Goal: Task Accomplishment & Management: Complete application form

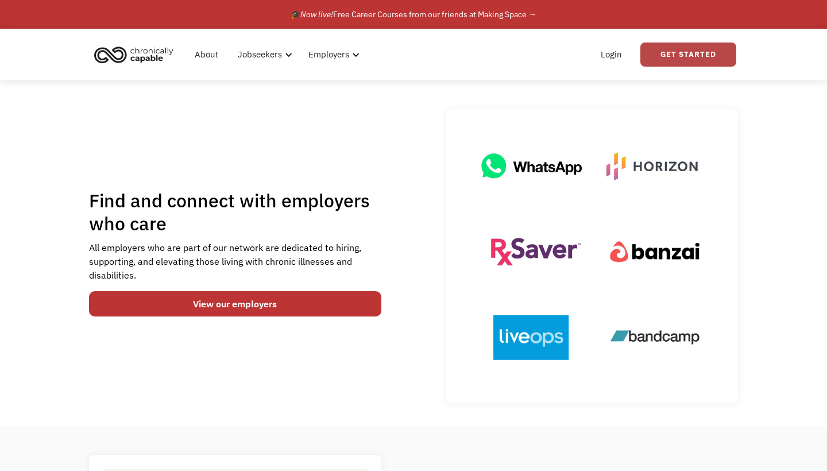
click at [686, 56] on link "Get Started" at bounding box center [688, 54] width 96 height 24
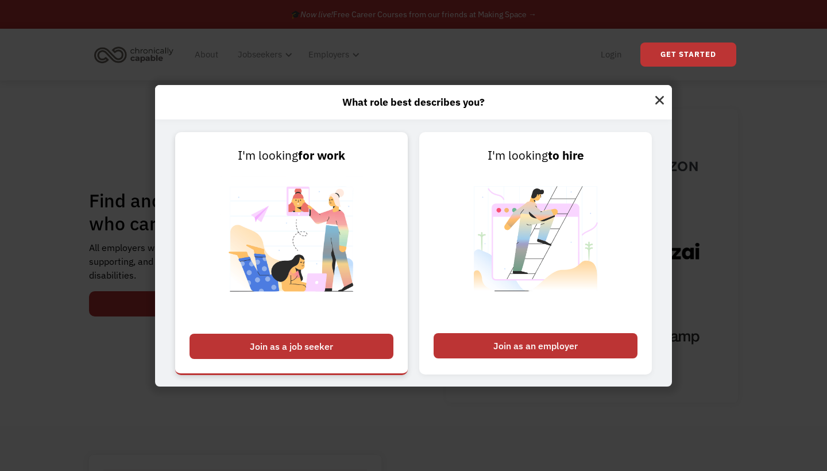
click at [285, 342] on div "Join as a job seeker" at bounding box center [291, 346] width 204 height 25
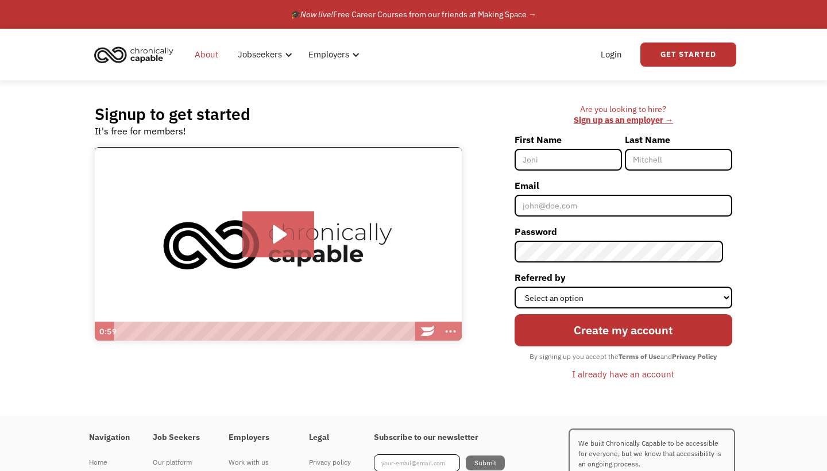
click at [203, 59] on link "About" at bounding box center [206, 54] width 37 height 37
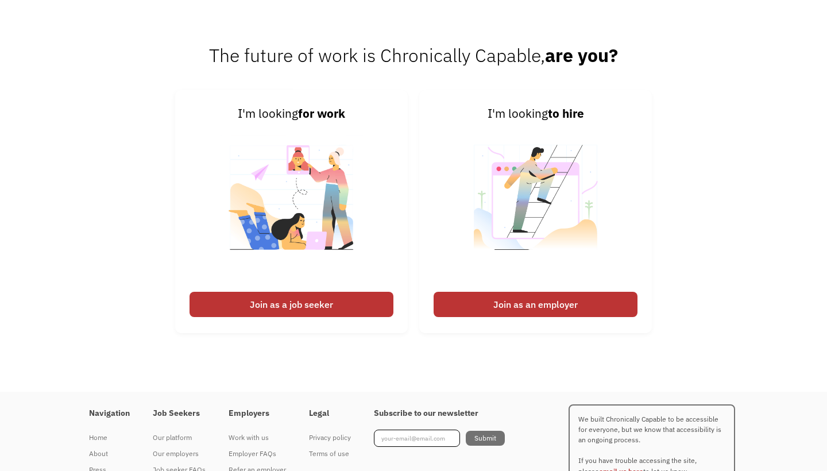
scroll to position [1704, 0]
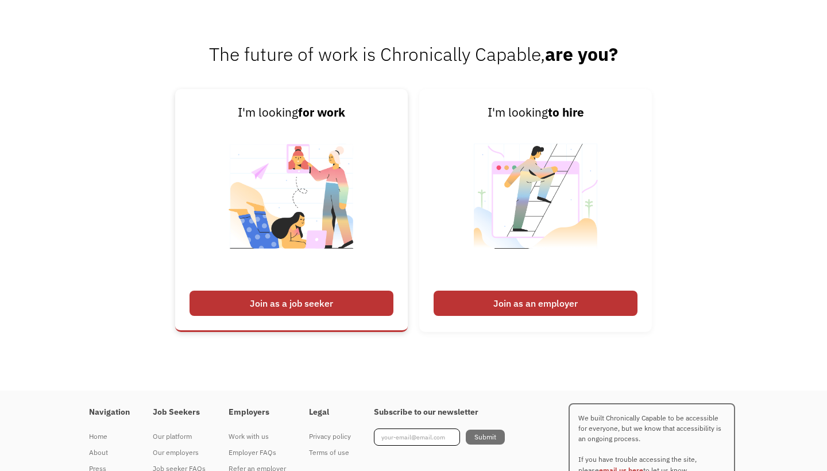
click at [288, 300] on div "Join as a job seeker" at bounding box center [291, 303] width 204 height 25
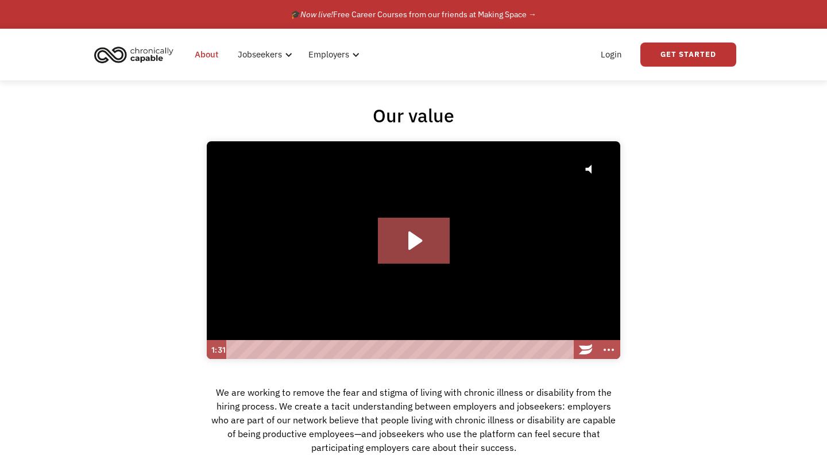
scroll to position [0, 0]
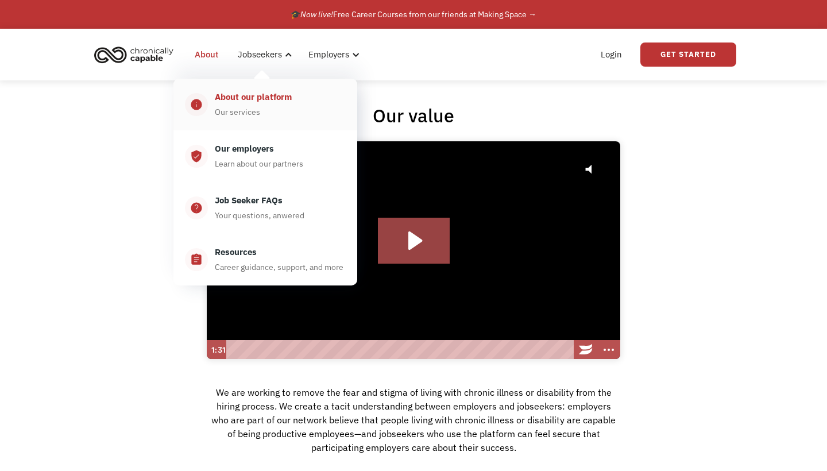
click at [269, 99] on div "About our platform" at bounding box center [253, 97] width 77 height 14
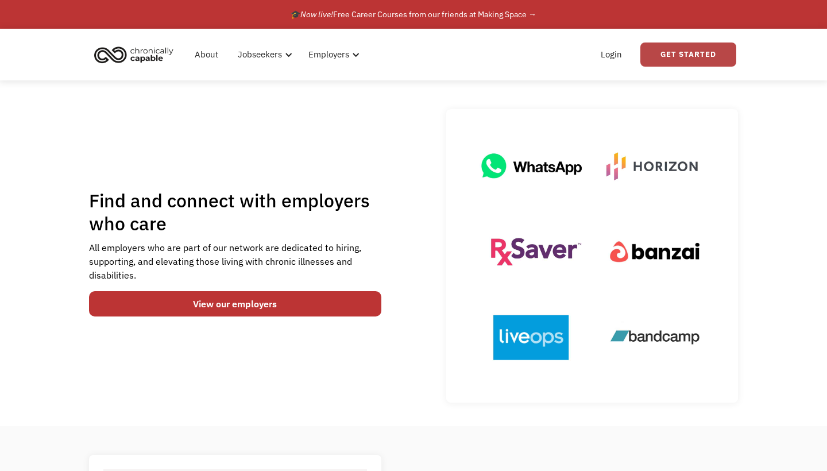
click at [692, 56] on link "Get Started" at bounding box center [688, 54] width 96 height 24
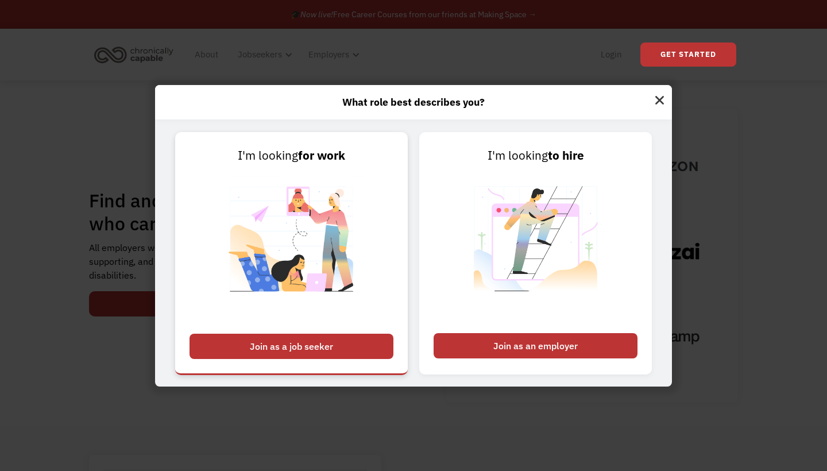
click at [300, 343] on div "Join as a job seeker" at bounding box center [291, 346] width 204 height 25
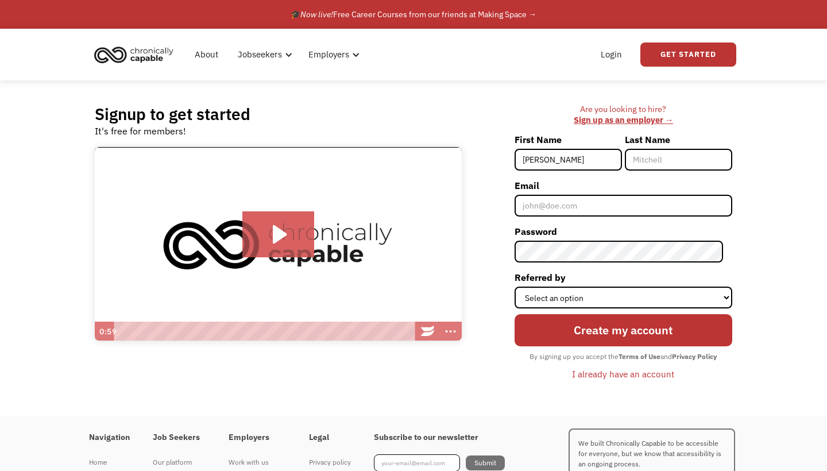
type input "[PERSON_NAME]"
type input "Neser"
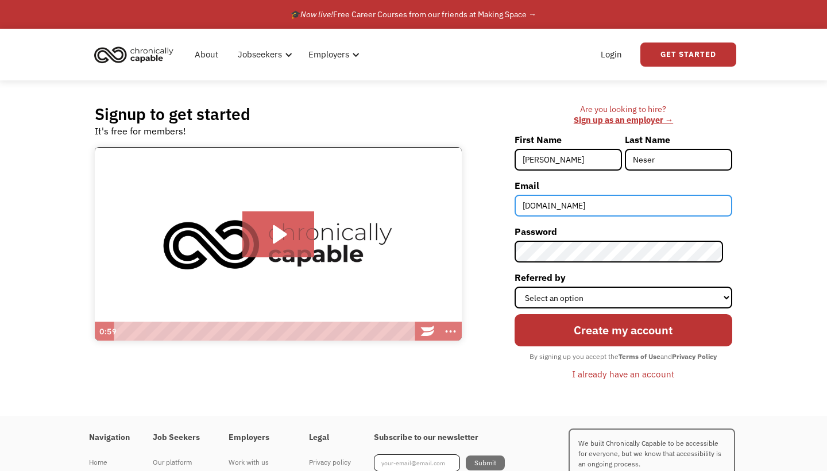
click at [578, 205] on input "neseremilyAgmail.com" at bounding box center [623, 206] width 218 height 22
type input "neseremily@gmail.com"
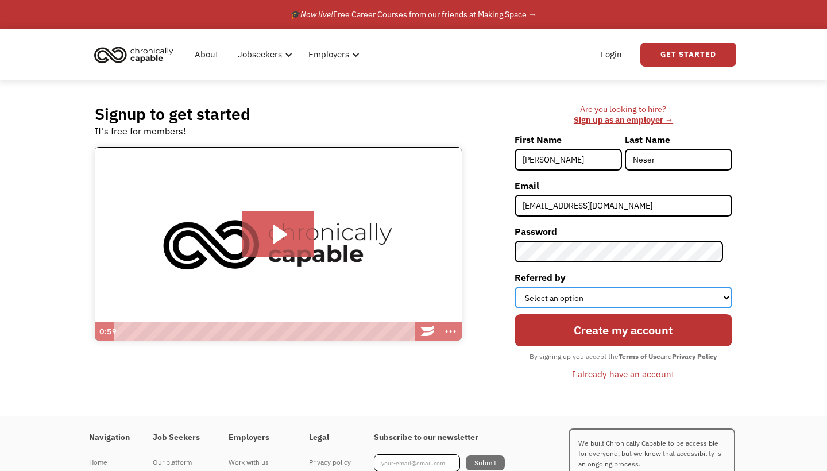
select select "Other"
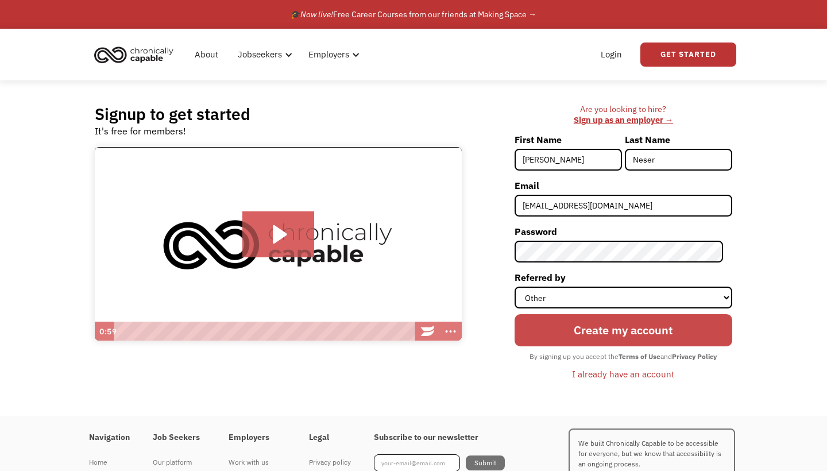
click at [648, 328] on input "Create my account" at bounding box center [623, 330] width 218 height 33
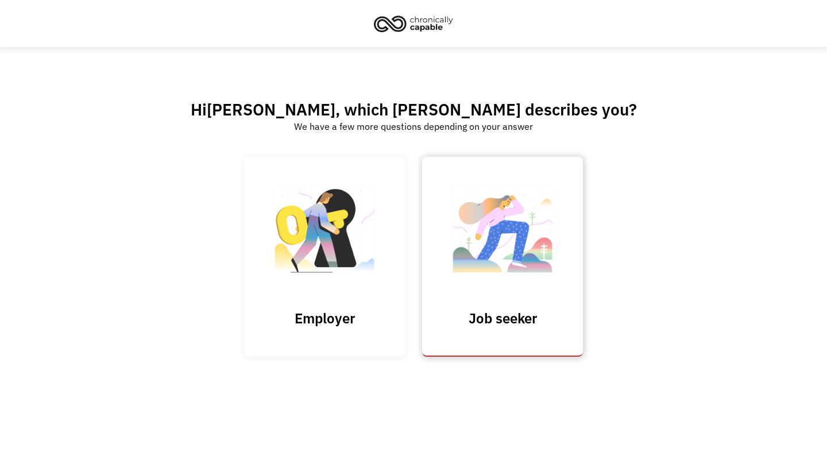
click at [507, 240] on img at bounding box center [502, 236] width 115 height 112
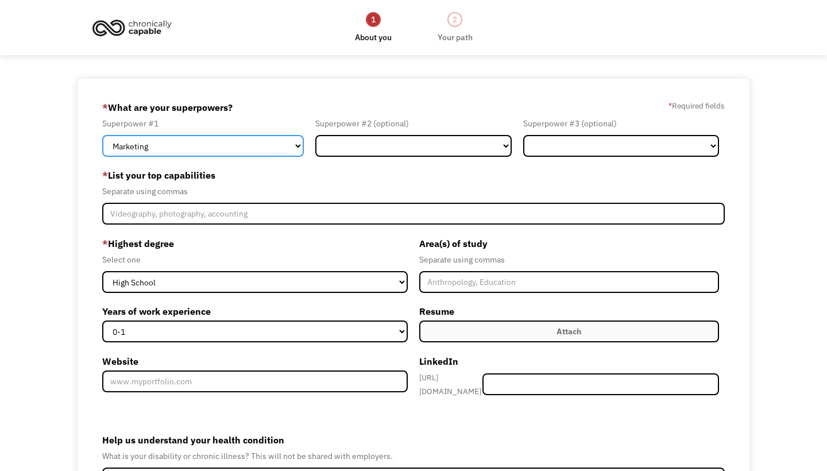
select select "Healthcare"
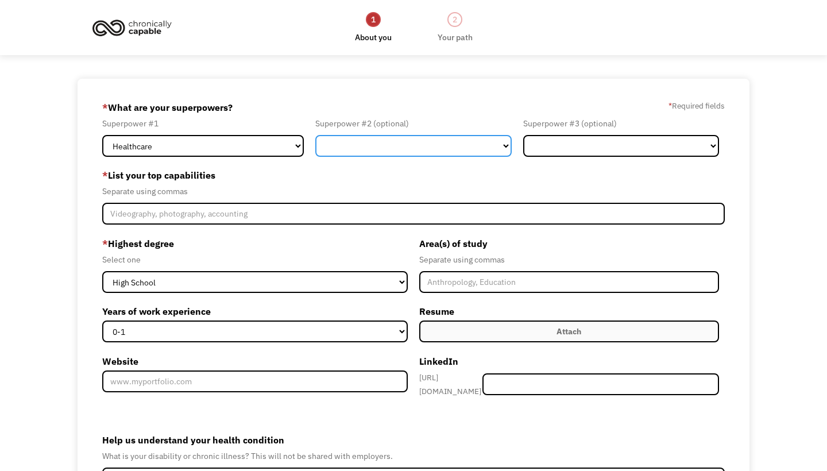
select select "Science & Education"
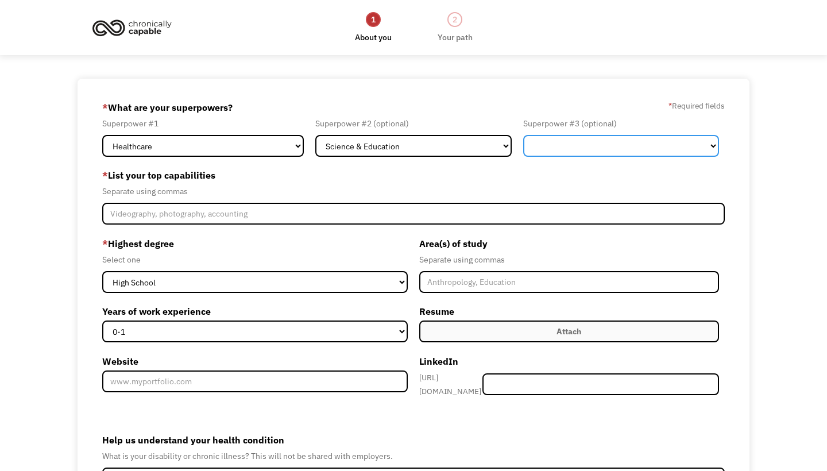
select select "Operations"
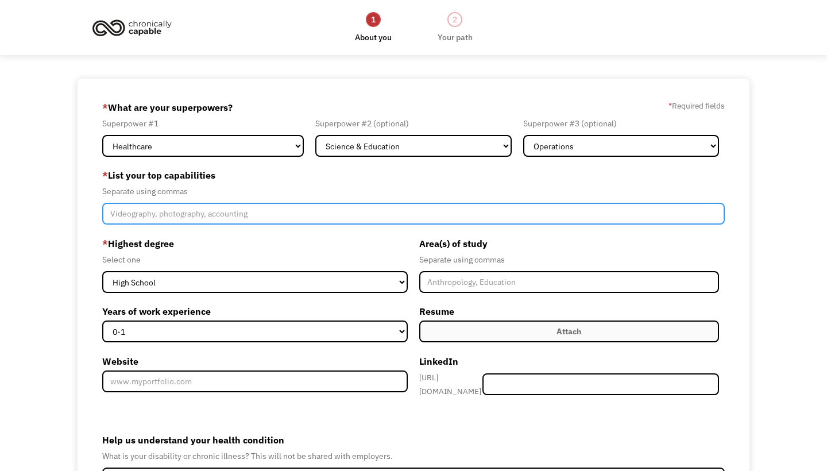
click at [140, 215] on input "Member-Create-Step1" at bounding box center [413, 214] width 622 height 22
type input "surgical assisting , teaching, yoga, project planning, voice over,"
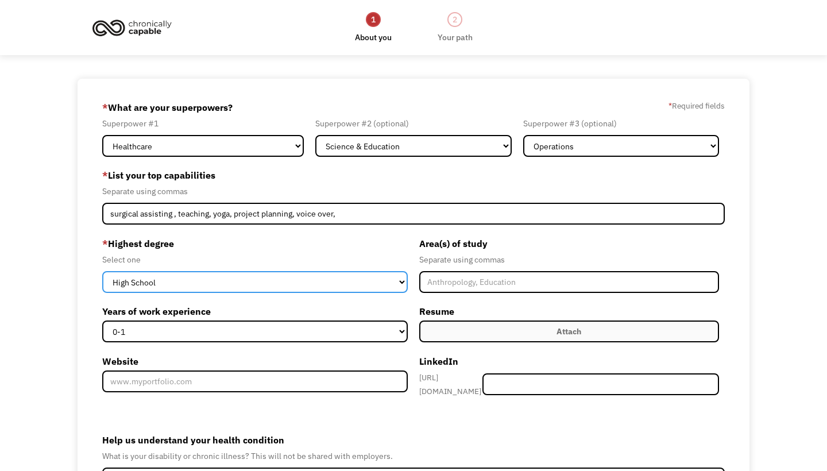
select select "associates"
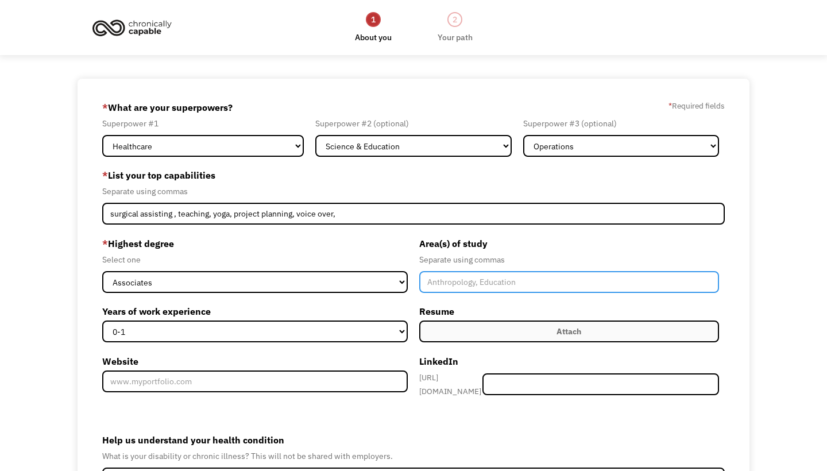
click at [458, 280] on input "Member-Create-Step1" at bounding box center [569, 282] width 300 height 22
type input "S"
type input "AA in Science, Surgical Technology and Surgical Assisting"
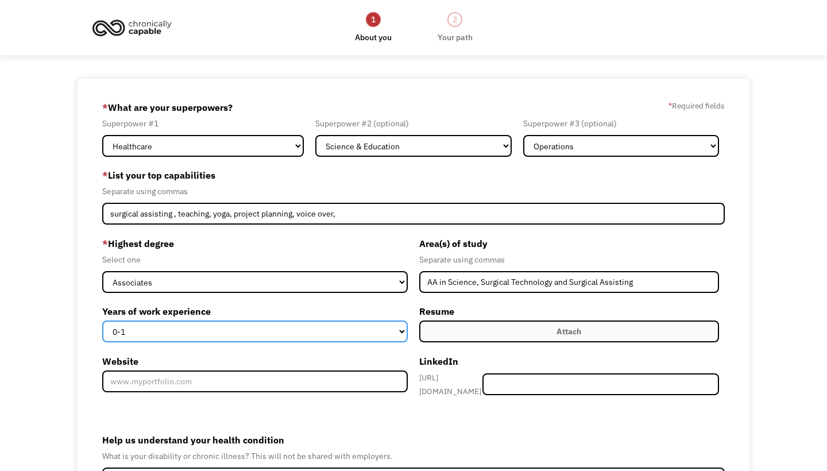
select select "15+"
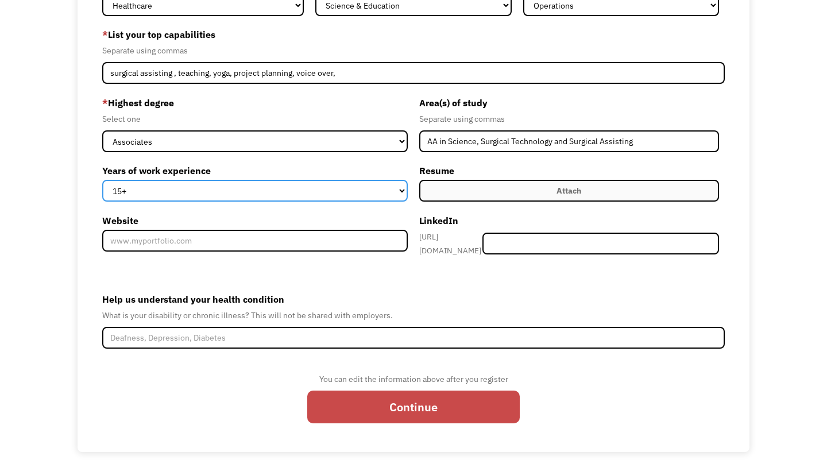
scroll to position [140, 0]
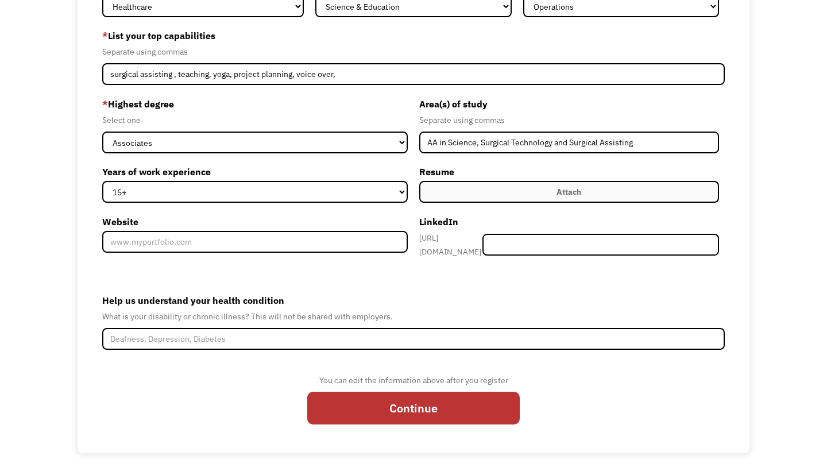
click at [570, 190] on div "Attach" at bounding box center [568, 192] width 25 height 14
click at [584, 199] on label "Attach" at bounding box center [569, 192] width 300 height 22
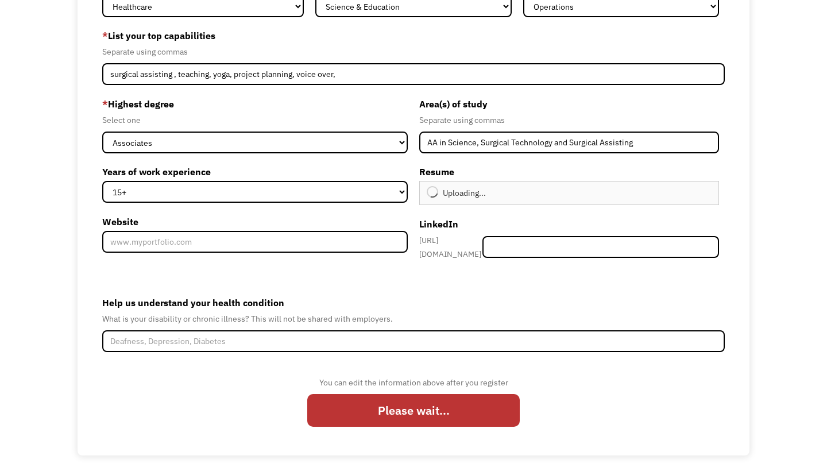
type input "Continue"
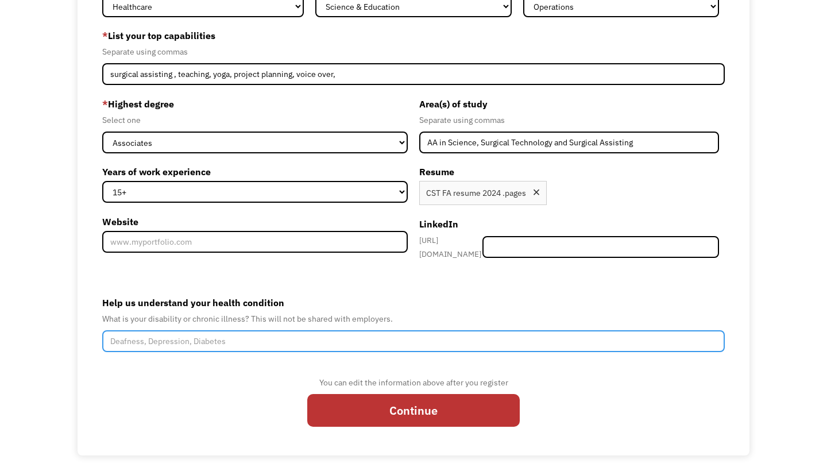
click at [162, 335] on input "Help us understand your health condition" at bounding box center [413, 341] width 622 height 22
paste input "Castellvi Type IIa"
click at [214, 335] on input "chronic low back pain due toCastellvi Type IIa" at bounding box center [413, 341] width 622 height 22
click at [281, 336] on input "chronic low back pain due to Castellvi Type IIa" at bounding box center [413, 341] width 622 height 22
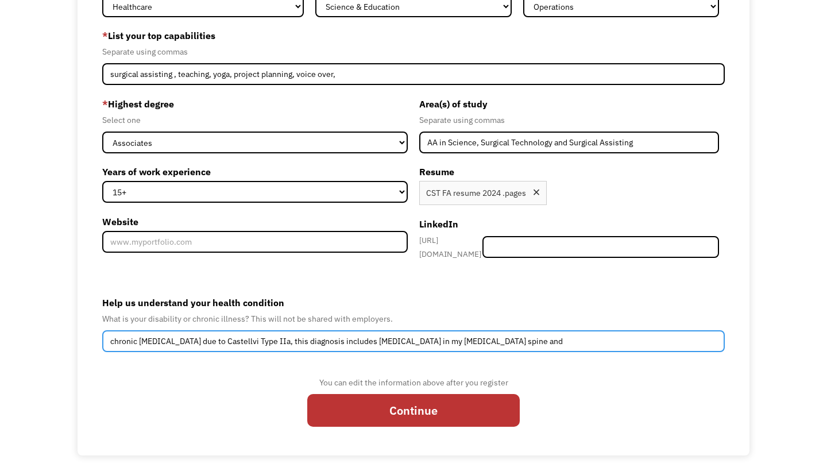
click at [277, 335] on input "chronic low back pain due to Castellvi Type IIa, this diagnosis includes arthri…" at bounding box center [413, 341] width 622 height 22
paste input "Bertolotti syndrome"
click at [115, 335] on input "chronic low back pain due to Castellvi Type IIa, , Bertolotti syndrome. This di…" at bounding box center [413, 341] width 622 height 22
click at [565, 336] on input "Chronic low back pain due to Castellvi Type IIa, , Bertolotti syndrome. This di…" at bounding box center [413, 341] width 622 height 22
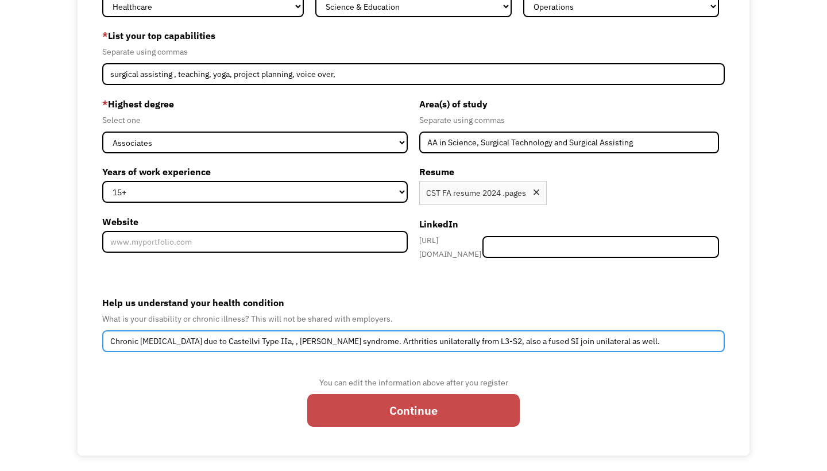
type input "Chronic low back pain due to Castellvi Type IIa, , Bertolotti syndrome. Arthrit…"
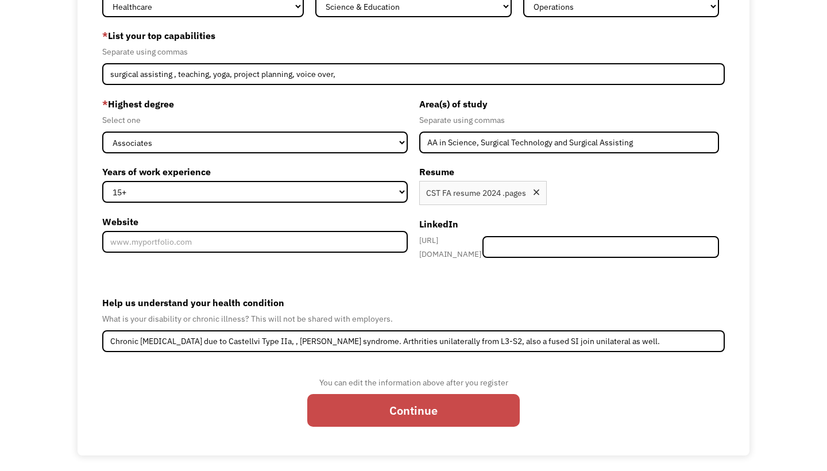
click at [426, 403] on input "Continue" at bounding box center [413, 410] width 212 height 33
type input "Please wait..."
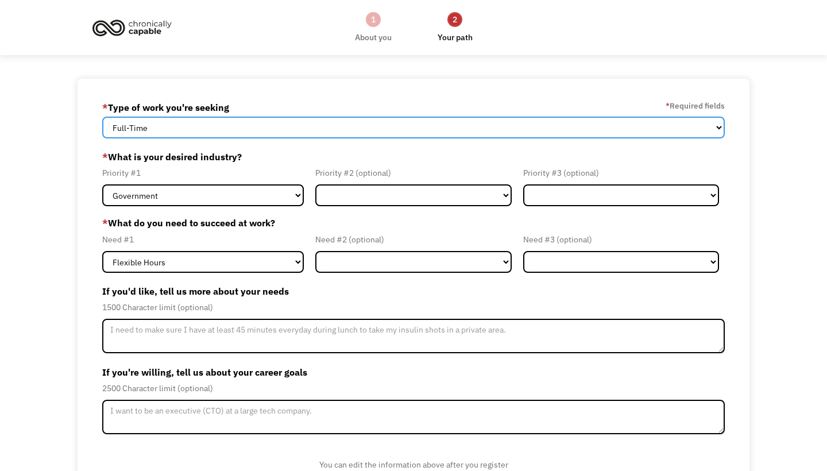
select select "Both Full-Time and Part-Time"
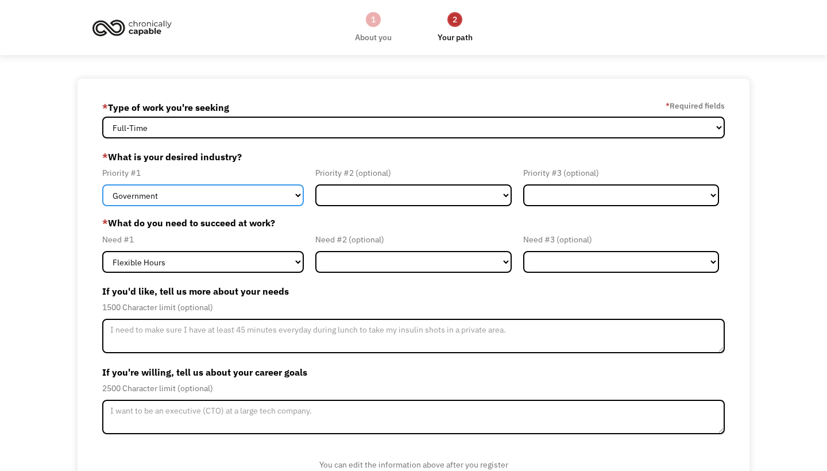
select select "Education"
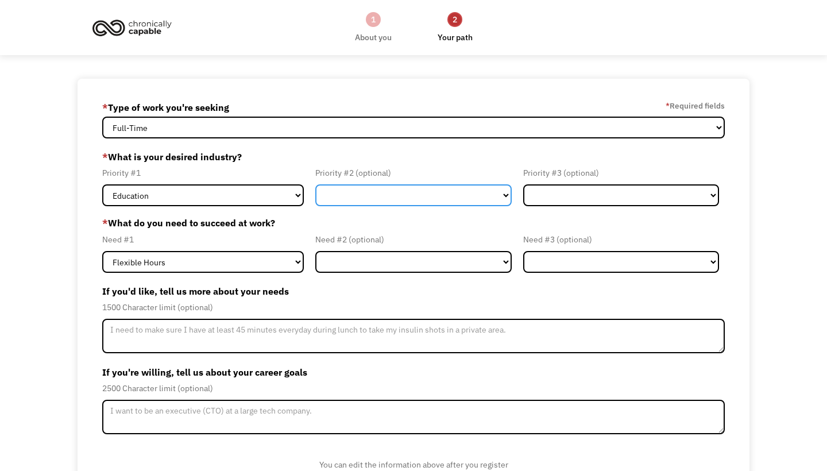
select select "Health & Social Care"
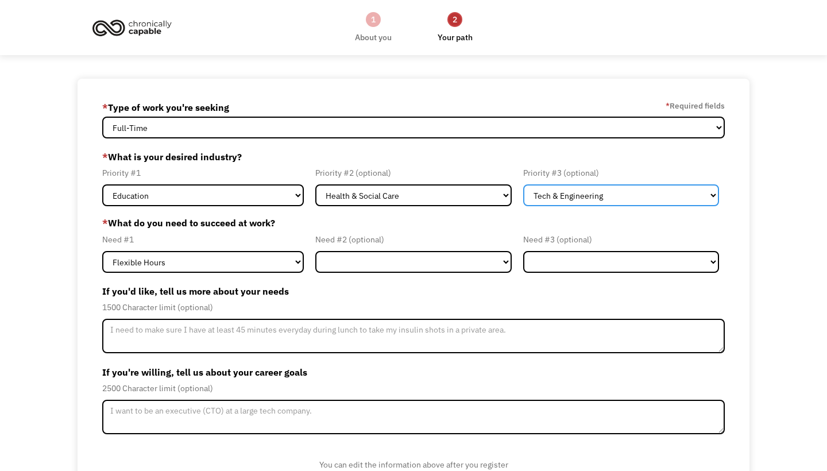
select select "Creative & Design"
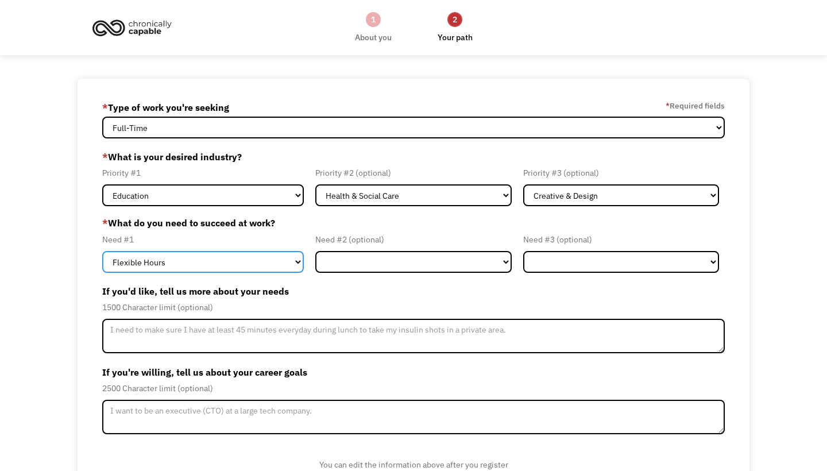
select select "Remote Work"
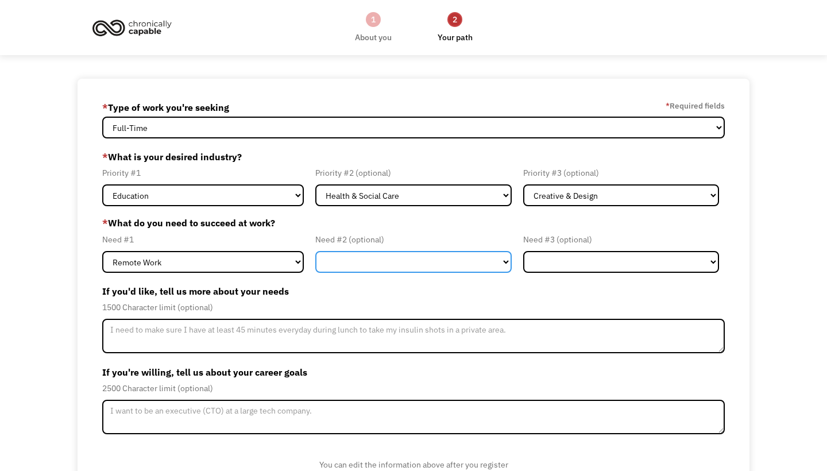
select select "Flexible Hours"
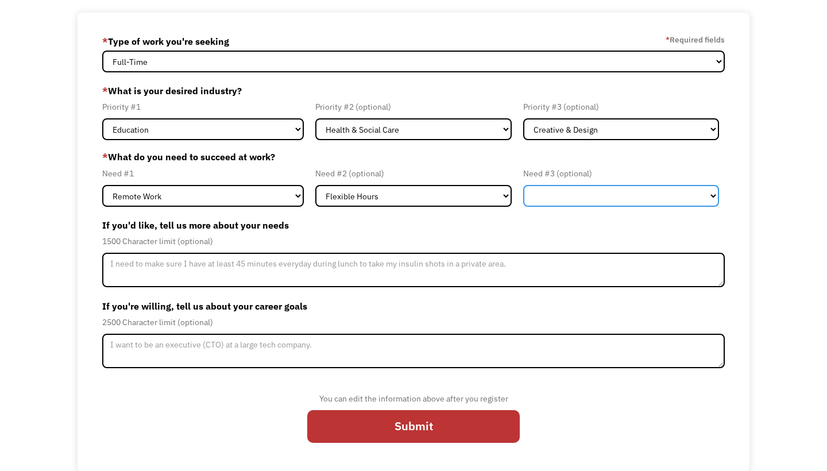
scroll to position [64, 0]
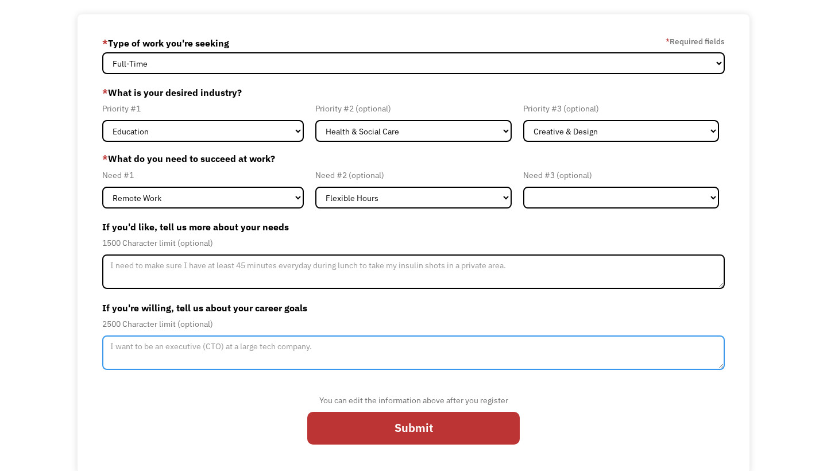
click at [115, 345] on textarea "Member-Update-Form-Step2" at bounding box center [413, 352] width 622 height 34
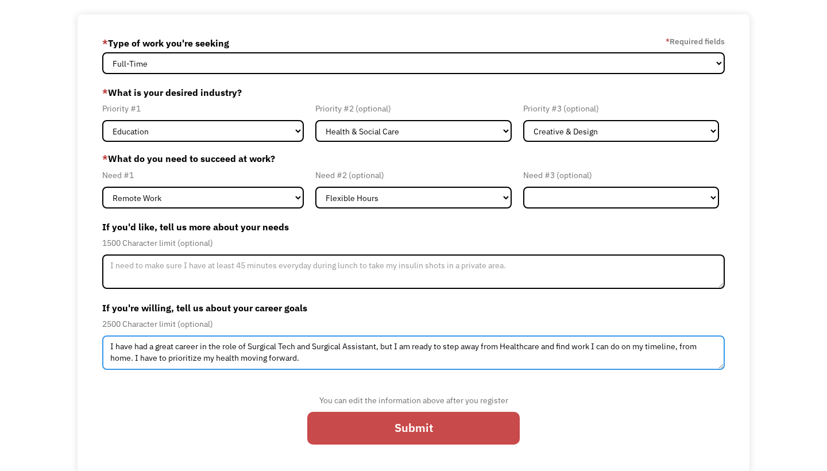
type textarea "I have had a great career in the role of Surgical Tech and Surgical Assistant, …"
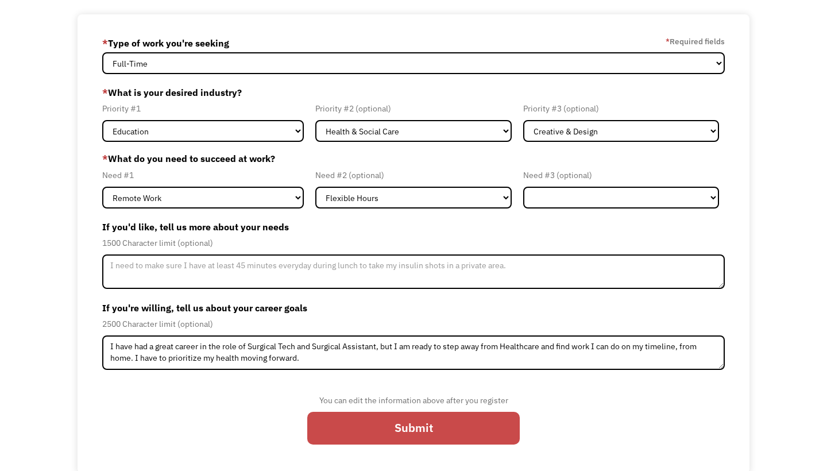
click at [424, 432] on input "Submit" at bounding box center [413, 428] width 212 height 33
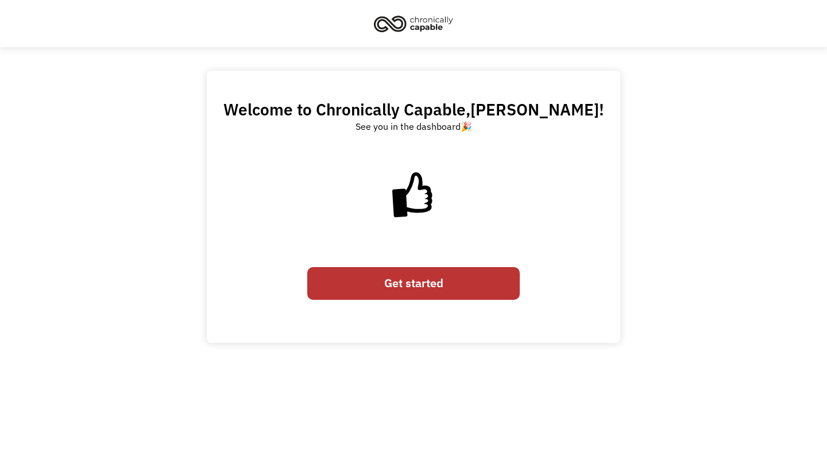
click at [416, 284] on link "Get started" at bounding box center [413, 283] width 212 height 33
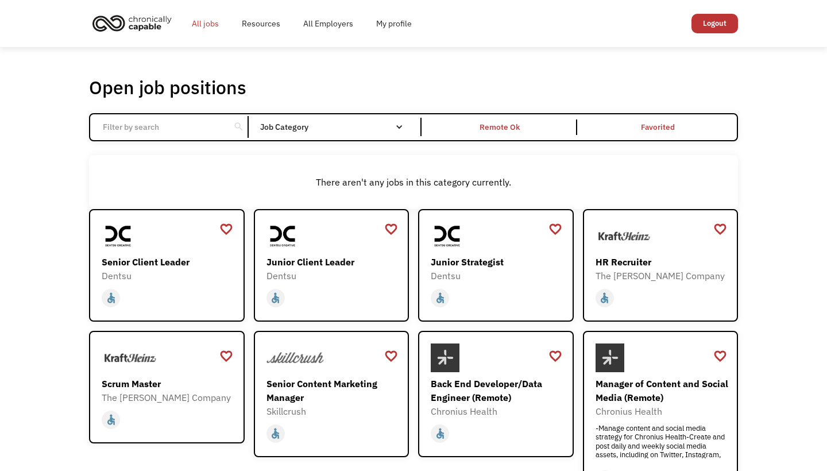
click at [209, 22] on link "All jobs" at bounding box center [205, 23] width 50 height 37
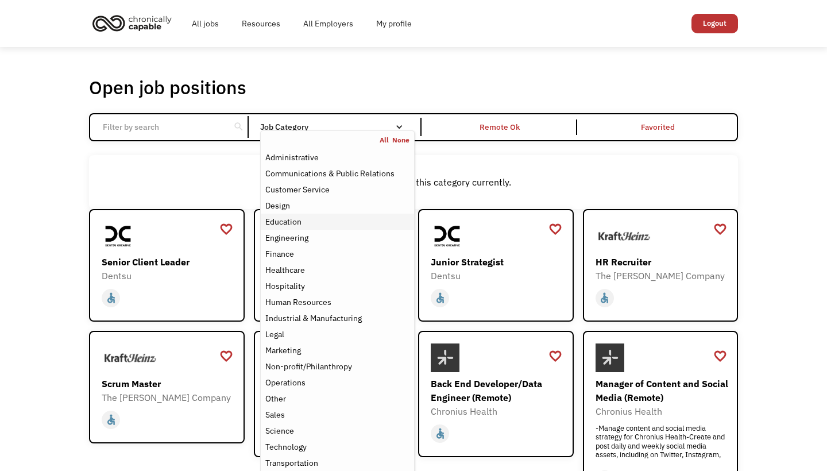
click at [299, 224] on div "Education" at bounding box center [283, 222] width 36 height 14
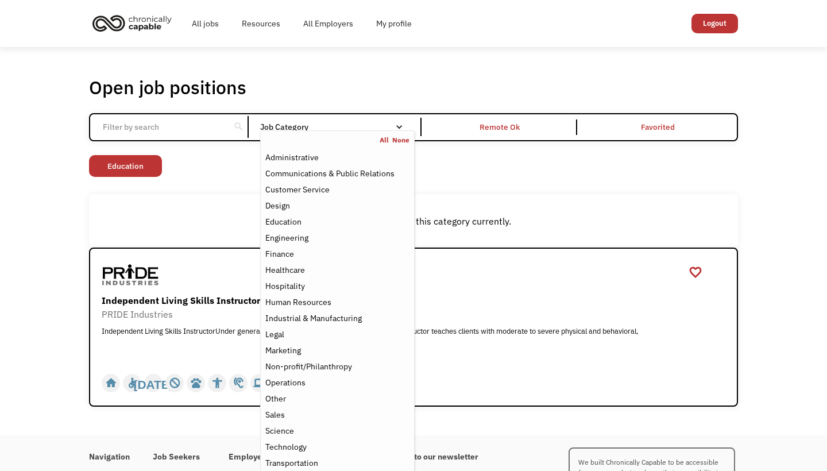
click at [623, 209] on div "There aren't any jobs in this category currently." at bounding box center [413, 220] width 649 height 53
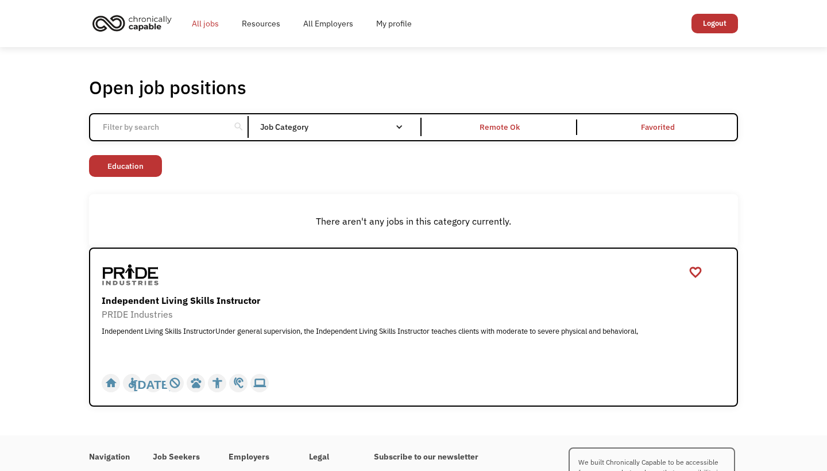
click at [208, 22] on link "All jobs" at bounding box center [205, 23] width 50 height 37
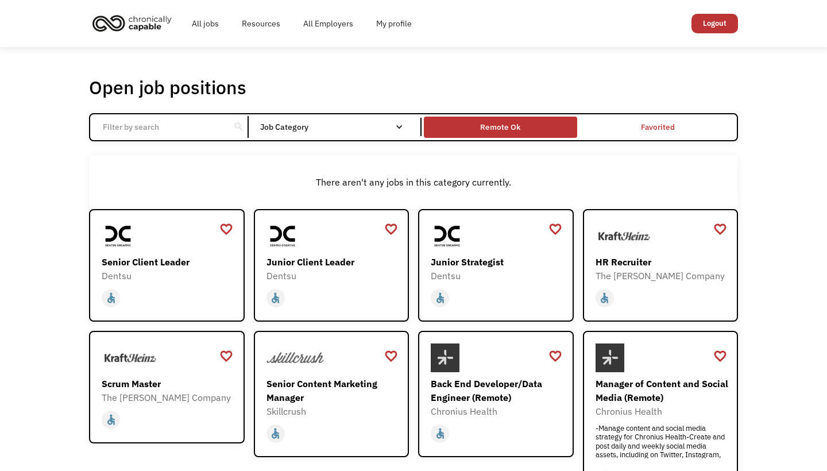
click at [496, 127] on div "Remote Ok" at bounding box center [500, 127] width 40 height 14
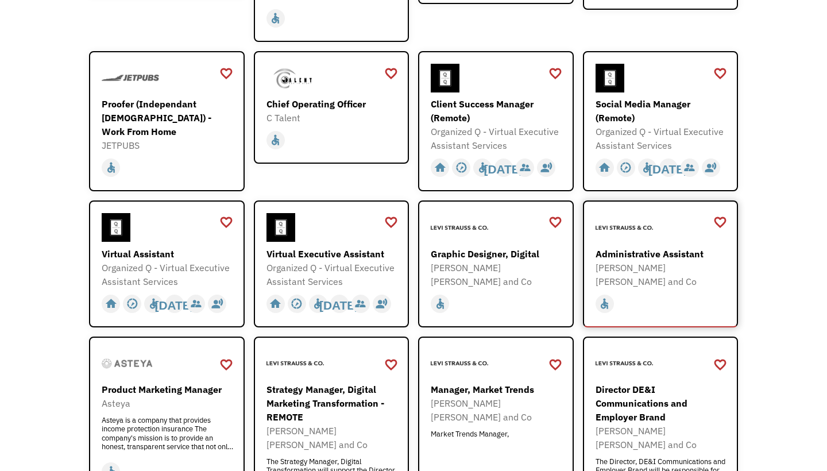
scroll to position [346, 0]
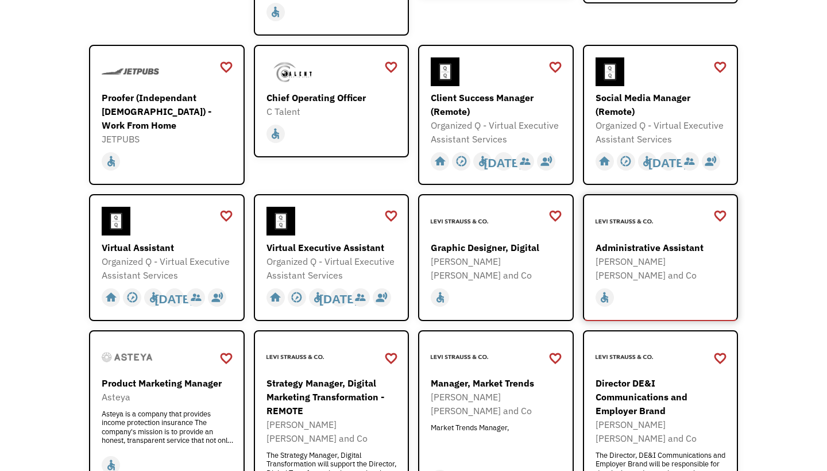
click at [641, 248] on div "Administrative Assistant" at bounding box center [661, 248] width 133 height 14
click at [174, 258] on div "Organized Q - Virtual Executive Assistant Services" at bounding box center [168, 268] width 133 height 28
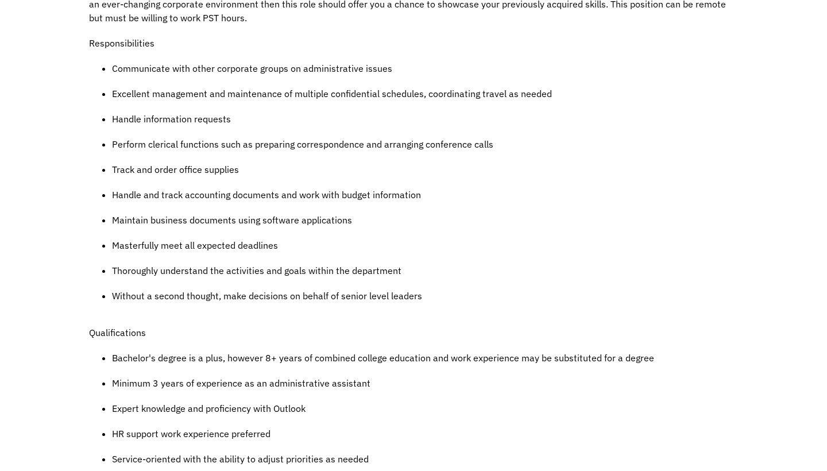
scroll to position [388, 0]
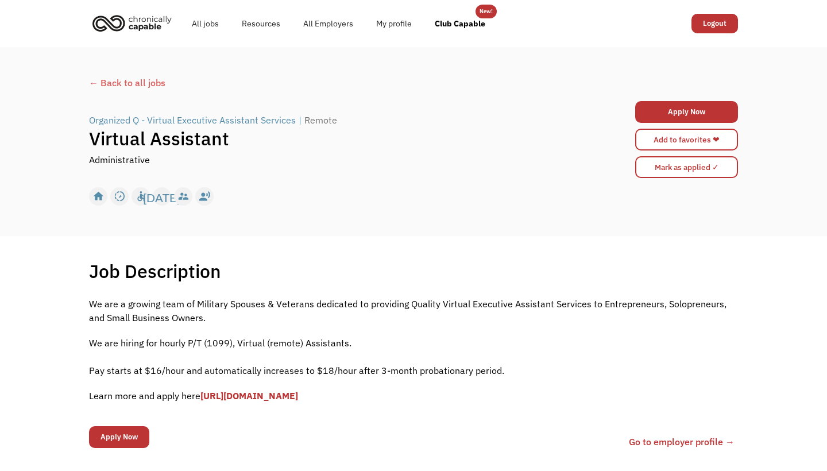
click at [126, 82] on div "← Back to all jobs" at bounding box center [413, 83] width 649 height 14
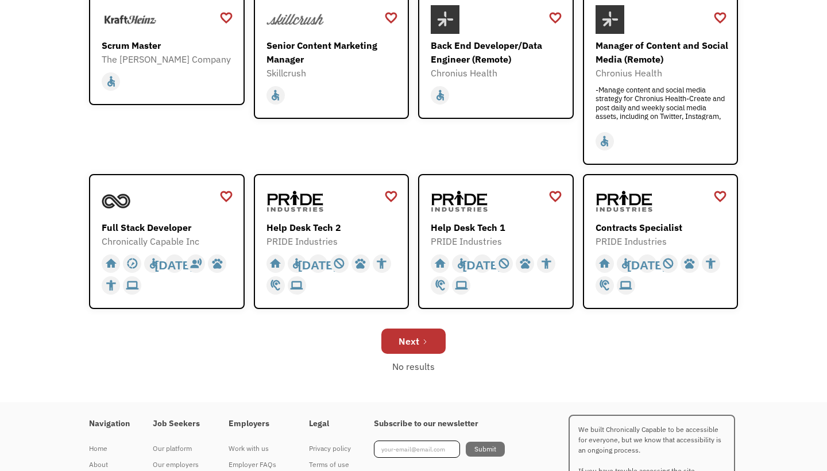
scroll to position [355, 0]
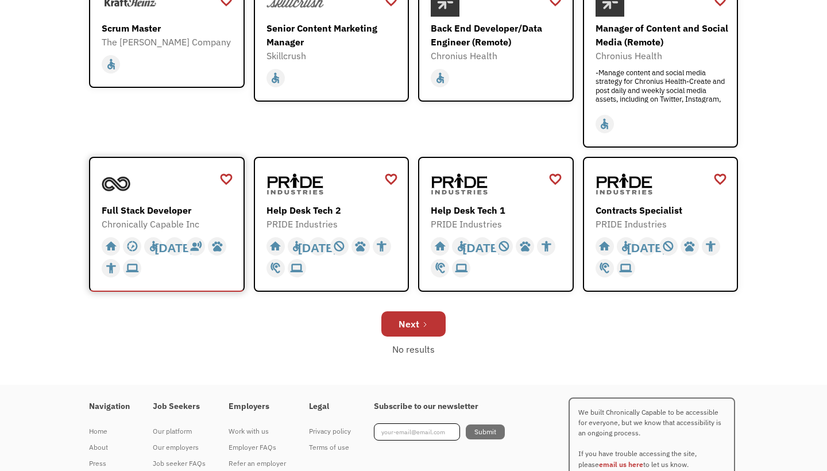
click at [157, 216] on div "Full Stack Developer" at bounding box center [168, 210] width 133 height 14
click at [415, 324] on div "Next" at bounding box center [408, 324] width 21 height 14
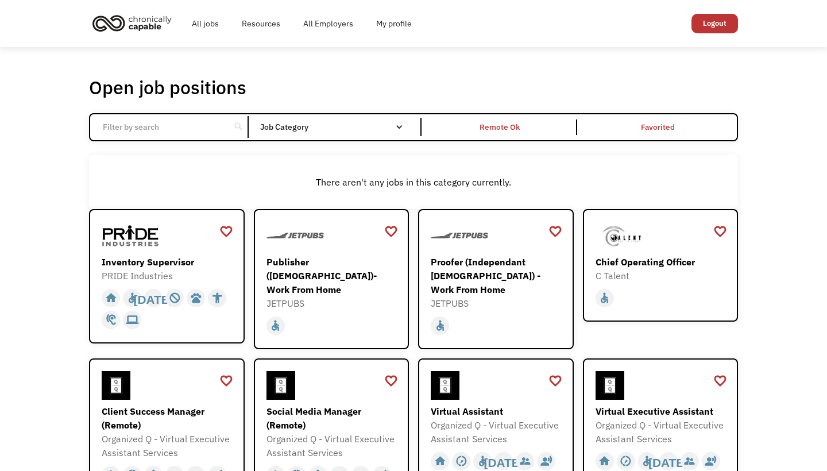
click at [233, 125] on div "search" at bounding box center [238, 126] width 11 height 17
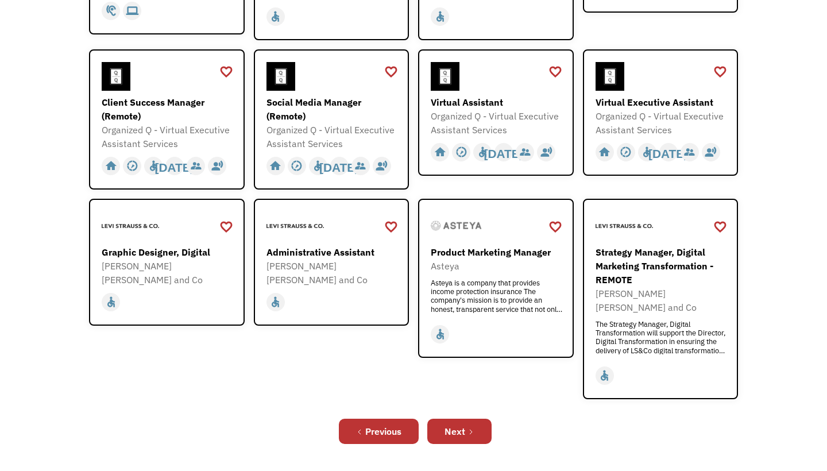
scroll to position [311, 0]
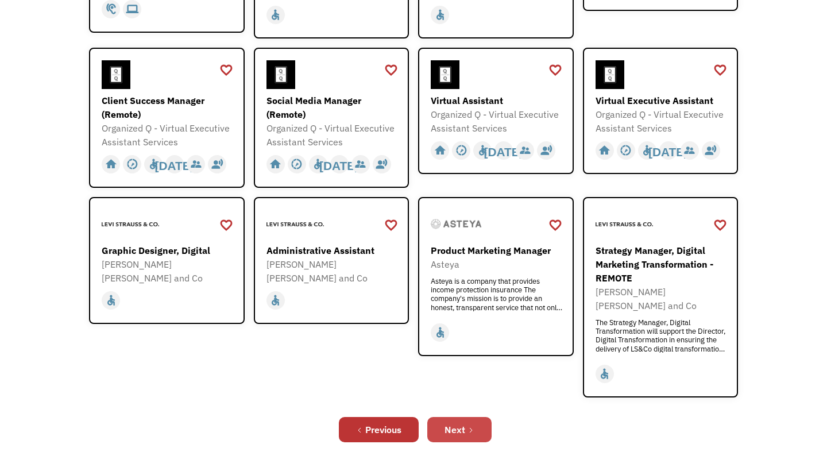
click at [461, 423] on div "Next" at bounding box center [454, 430] width 21 height 14
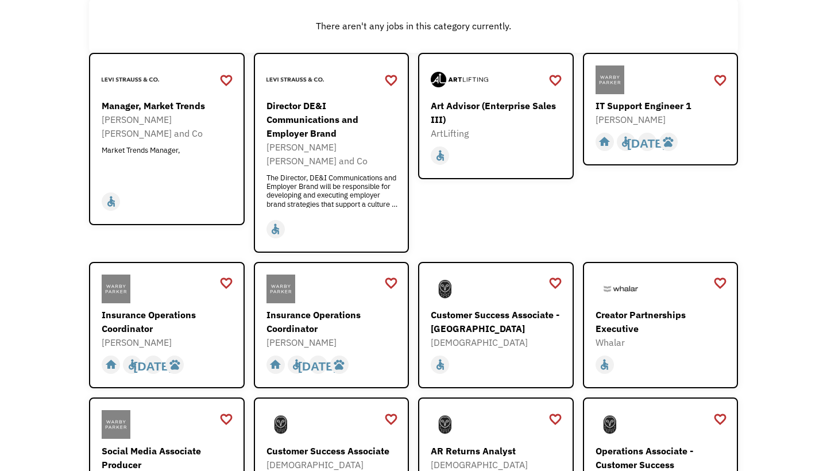
scroll to position [160, 0]
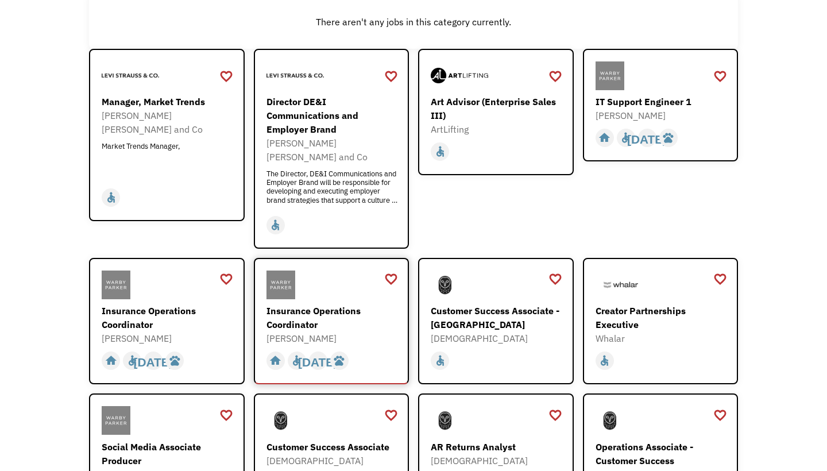
click at [328, 304] on div "Insurance Operations Coordinator" at bounding box center [332, 318] width 133 height 28
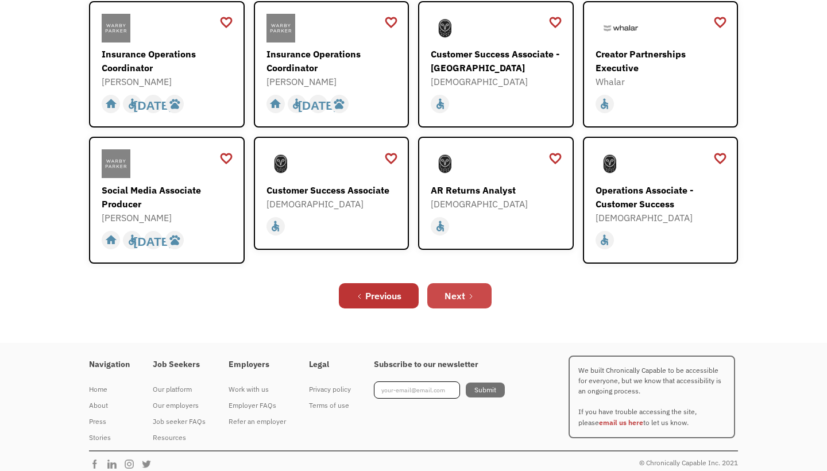
scroll to position [413, 0]
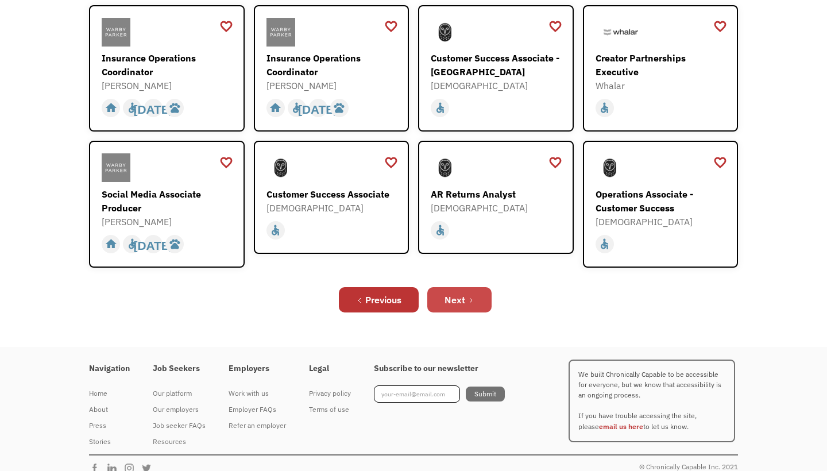
click at [462, 293] on div "Next" at bounding box center [454, 300] width 21 height 14
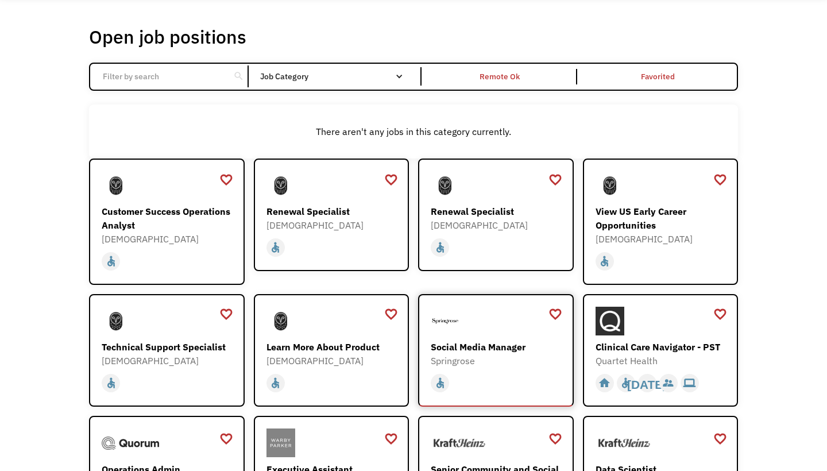
scroll to position [54, 0]
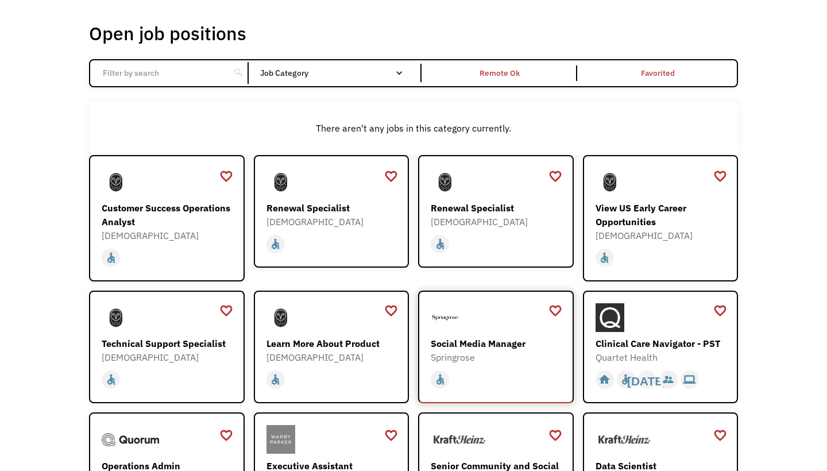
click at [483, 342] on div "Social Media Manager" at bounding box center [497, 343] width 133 height 14
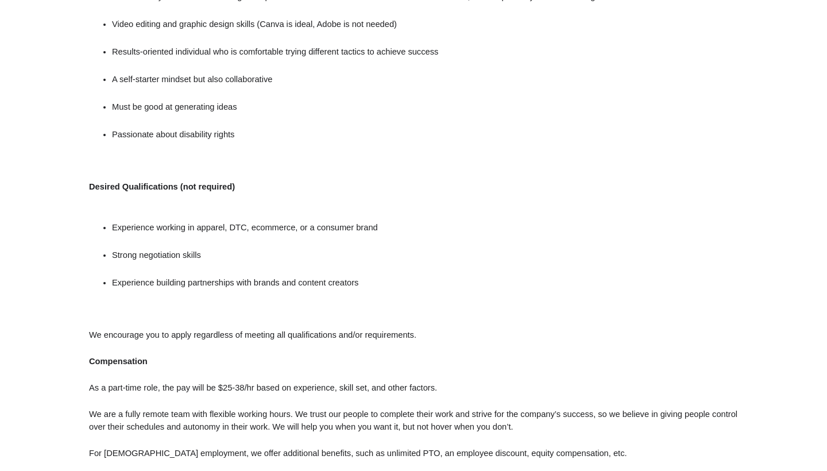
scroll to position [894, 0]
